Goal: Transaction & Acquisition: Purchase product/service

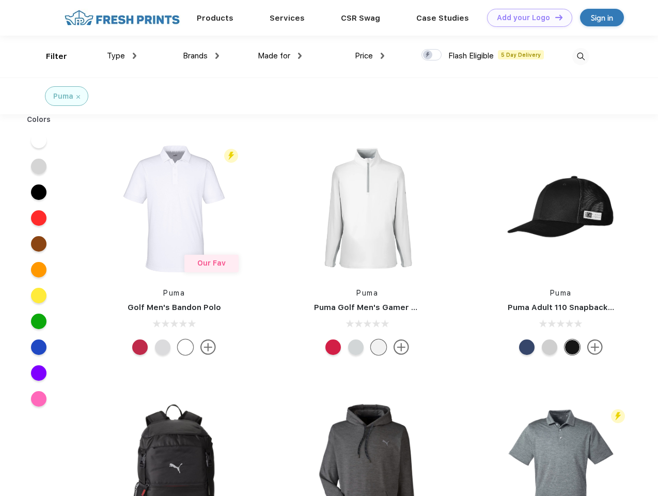
click at [526, 18] on link "Add your Logo Design Tool" at bounding box center [529, 18] width 85 height 18
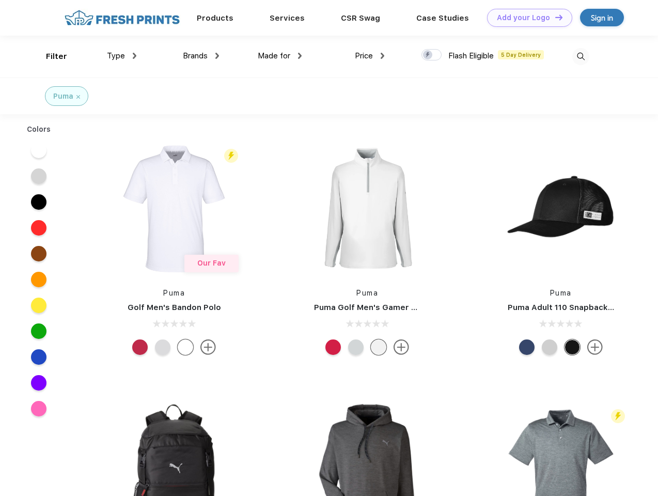
click at [0, 0] on div "Design Tool" at bounding box center [0, 0] width 0 height 0
click at [554, 17] on link "Add your Logo Design Tool" at bounding box center [529, 18] width 85 height 18
click at [50, 56] on div "Filter" at bounding box center [56, 57] width 21 height 12
click at [122, 56] on span "Type" at bounding box center [116, 55] width 18 height 9
click at [201, 56] on span "Brands" at bounding box center [195, 55] width 25 height 9
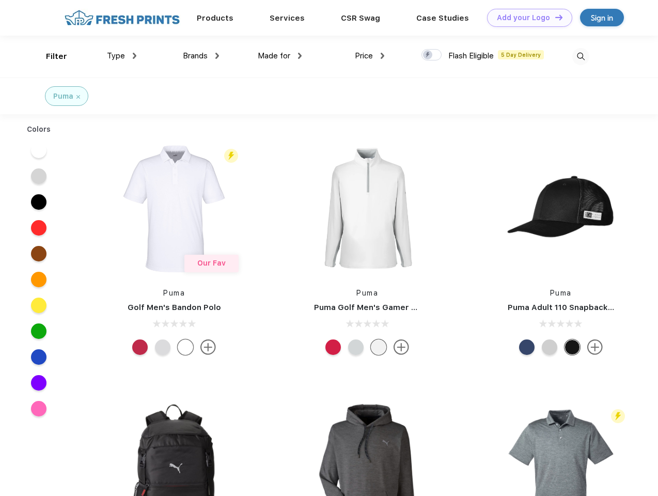
click at [280, 56] on span "Made for" at bounding box center [274, 55] width 33 height 9
click at [370, 56] on span "Price" at bounding box center [364, 55] width 18 height 9
click at [432, 55] on div at bounding box center [431, 54] width 20 height 11
click at [428, 55] on input "checkbox" at bounding box center [424, 52] width 7 height 7
click at [581, 56] on img at bounding box center [580, 56] width 17 height 17
